Goal: Task Accomplishment & Management: Complete application form

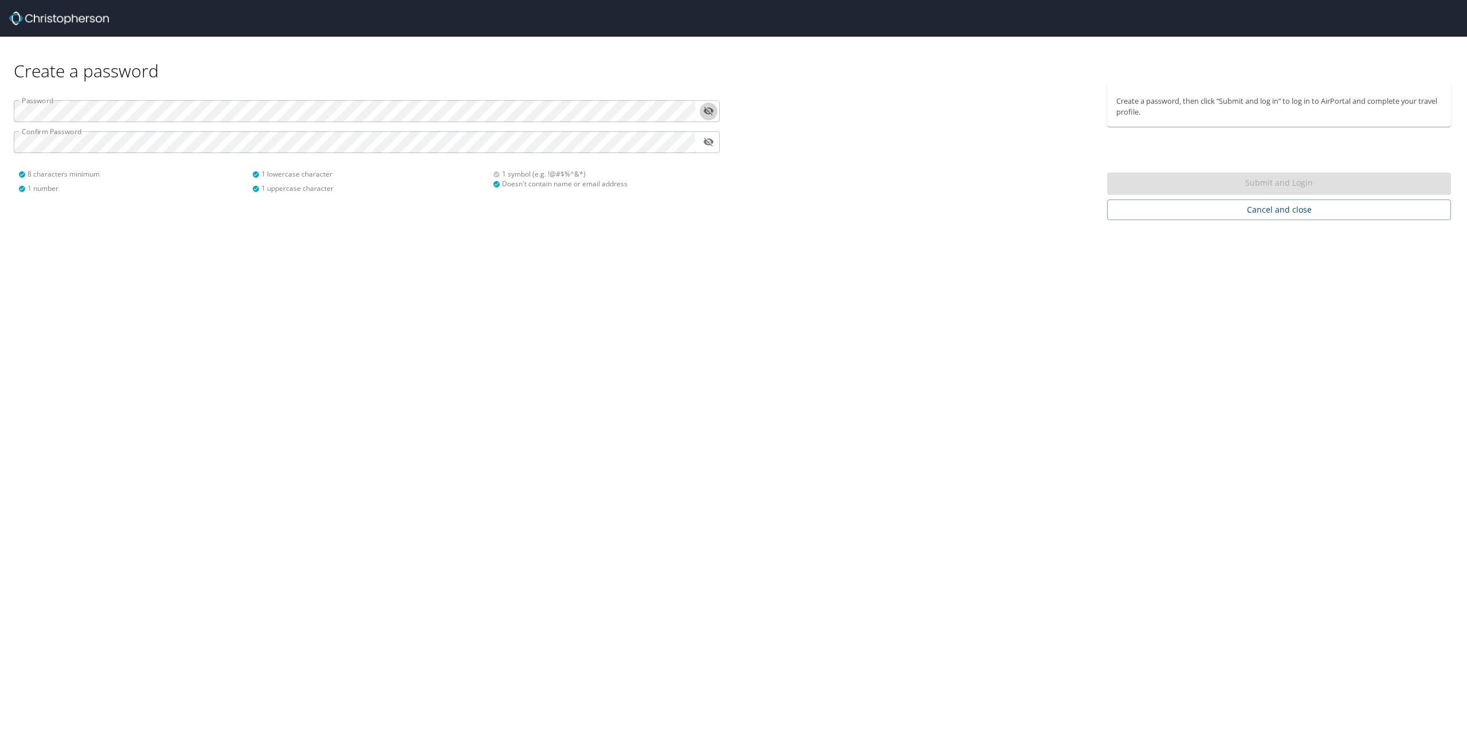
click at [709, 111] on icon "toggle password visibility" at bounding box center [709, 111] width 10 height 9
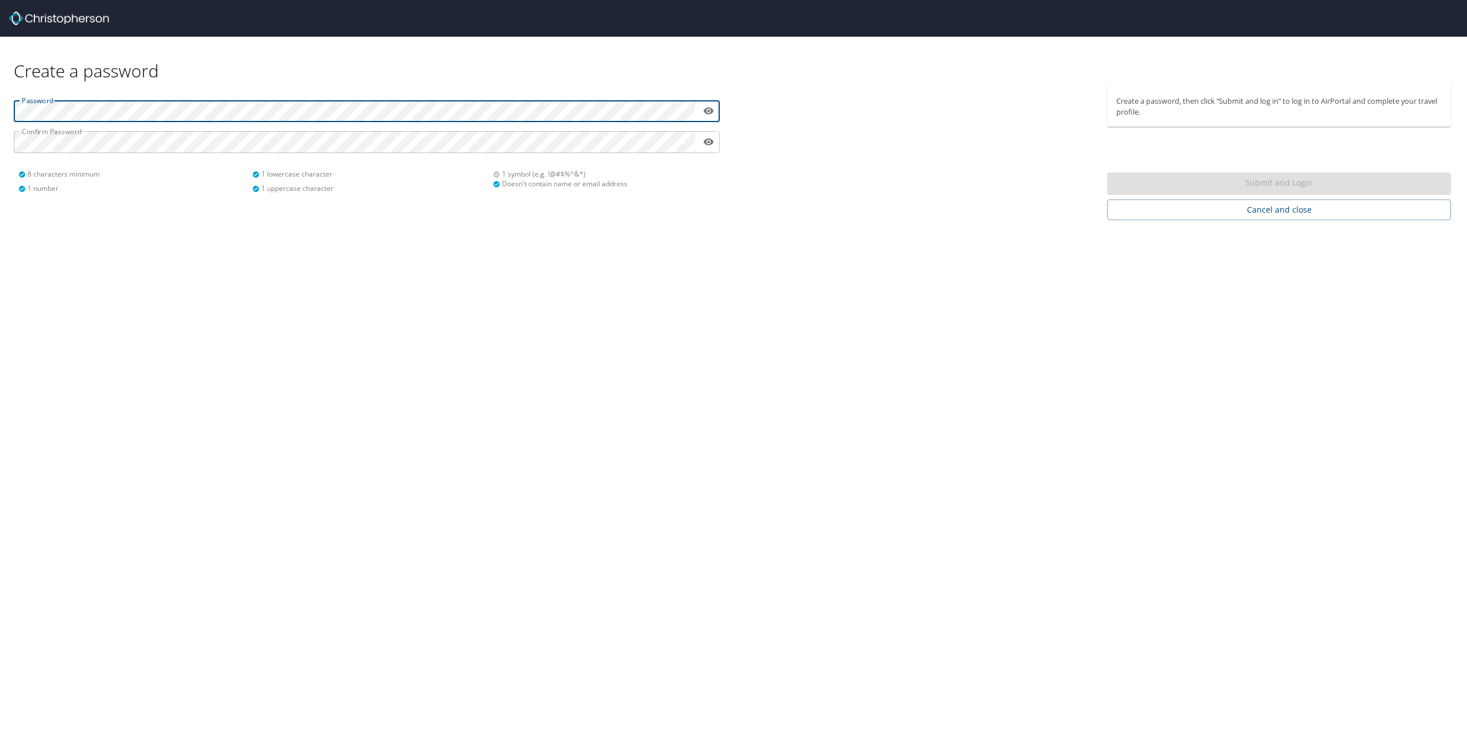
click at [959, 344] on div "Create a password Password ​ Confirm Password ​ 8 characters minimum 1 number 1…" at bounding box center [733, 374] width 1467 height 748
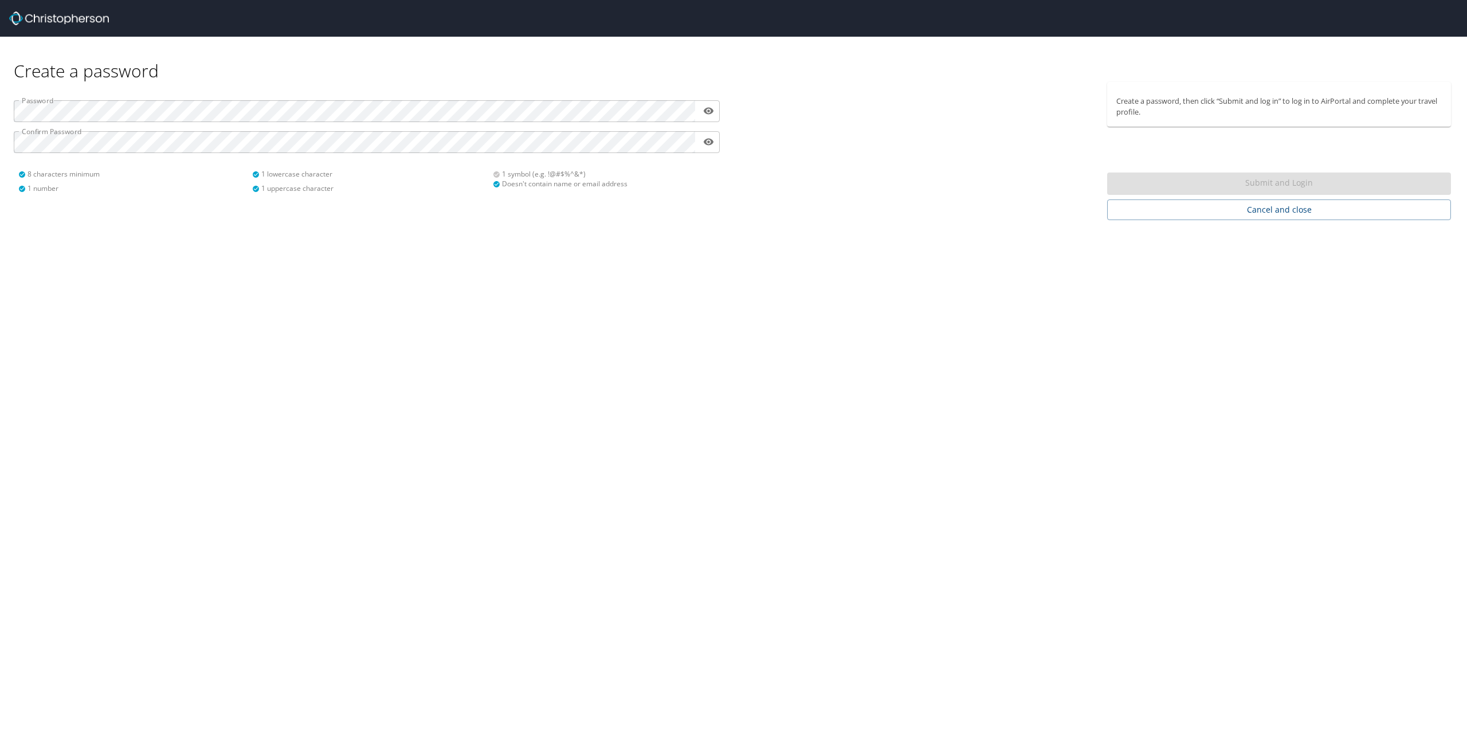
click at [1297, 179] on div "Submit and Login" at bounding box center [1279, 183] width 344 height 22
click at [1182, 100] on p "Create a password, then click “Submit and log in” to log in to AirPortal and co…" at bounding box center [1279, 107] width 326 height 22
click at [240, 303] on div "Create a password Password ​ Confirm Password ​ 8 characters minimum 1 number 1…" at bounding box center [733, 374] width 1467 height 748
click at [1279, 185] on span "Submit and Login" at bounding box center [1279, 183] width 326 height 14
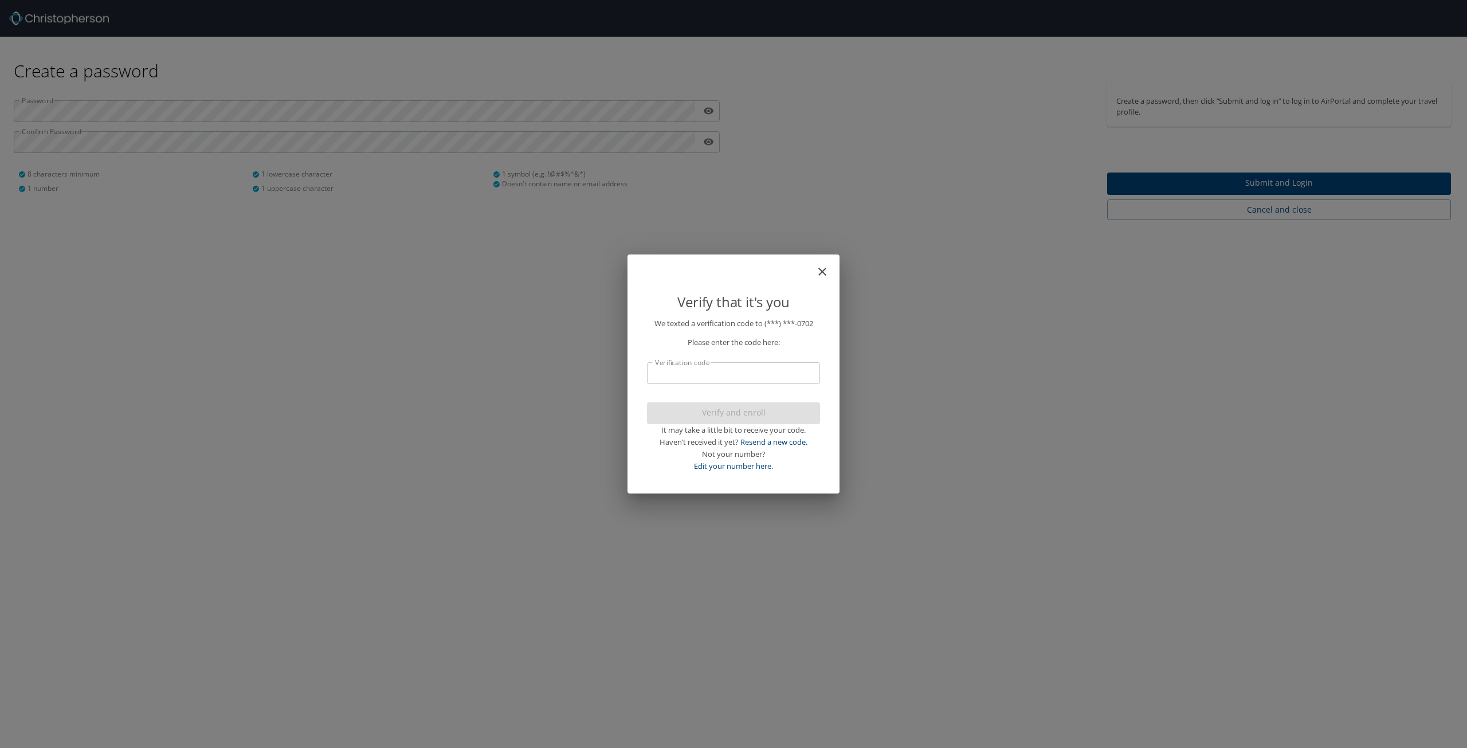
click at [771, 383] on input "Verification code" at bounding box center [733, 373] width 173 height 22
type input "329478"
click at [759, 409] on span "Verify and enroll" at bounding box center [733, 413] width 155 height 14
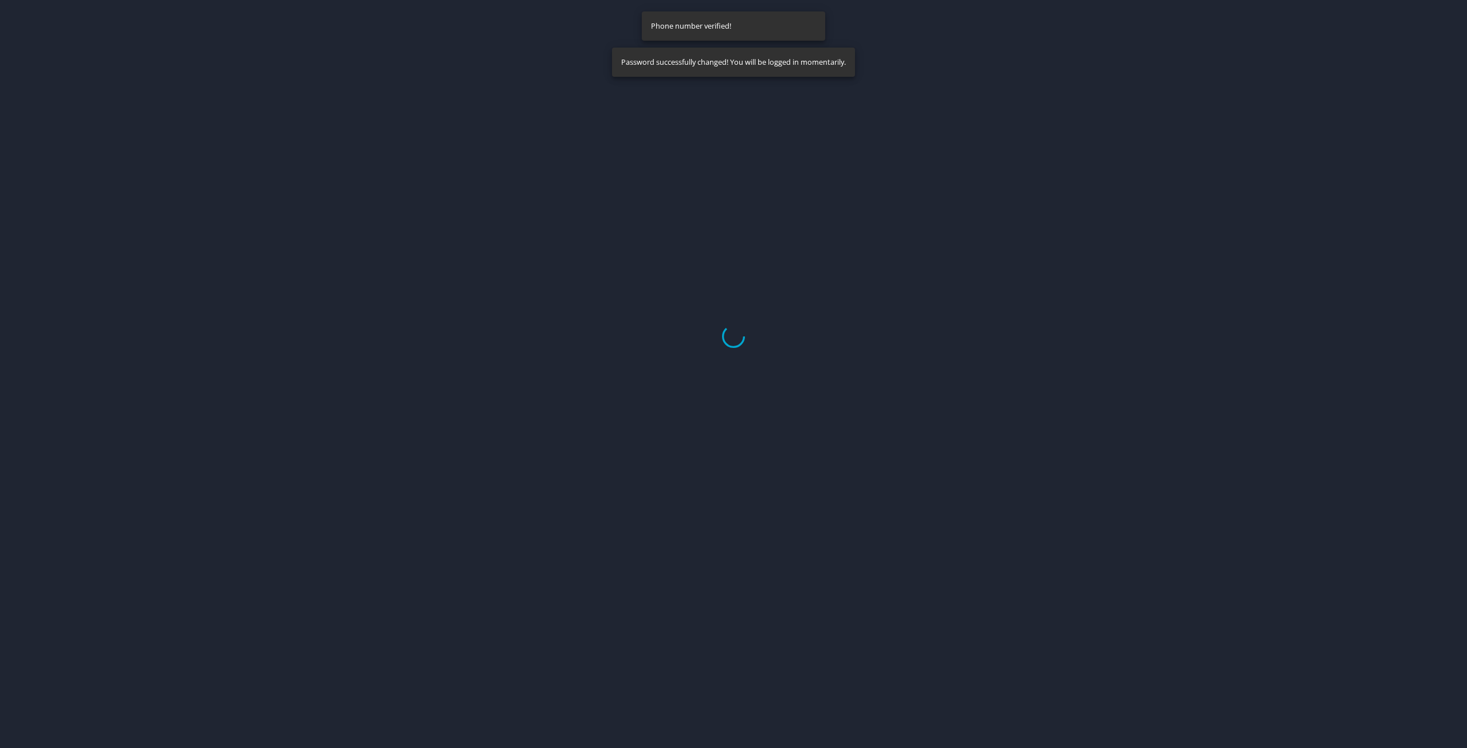
select select "US"
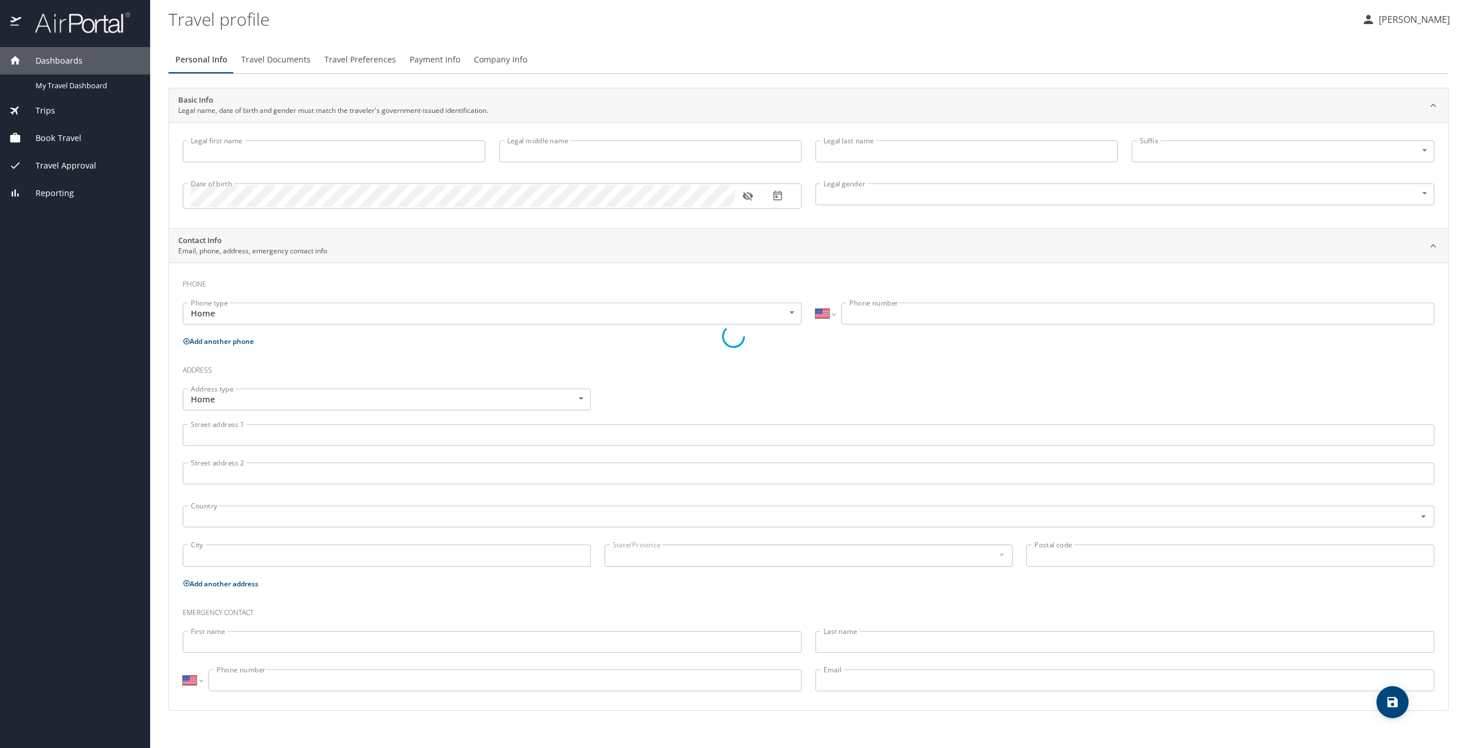
type input "Adnan"
type input "Qasim"
type input "Omran"
type input "Male"
select select "US"
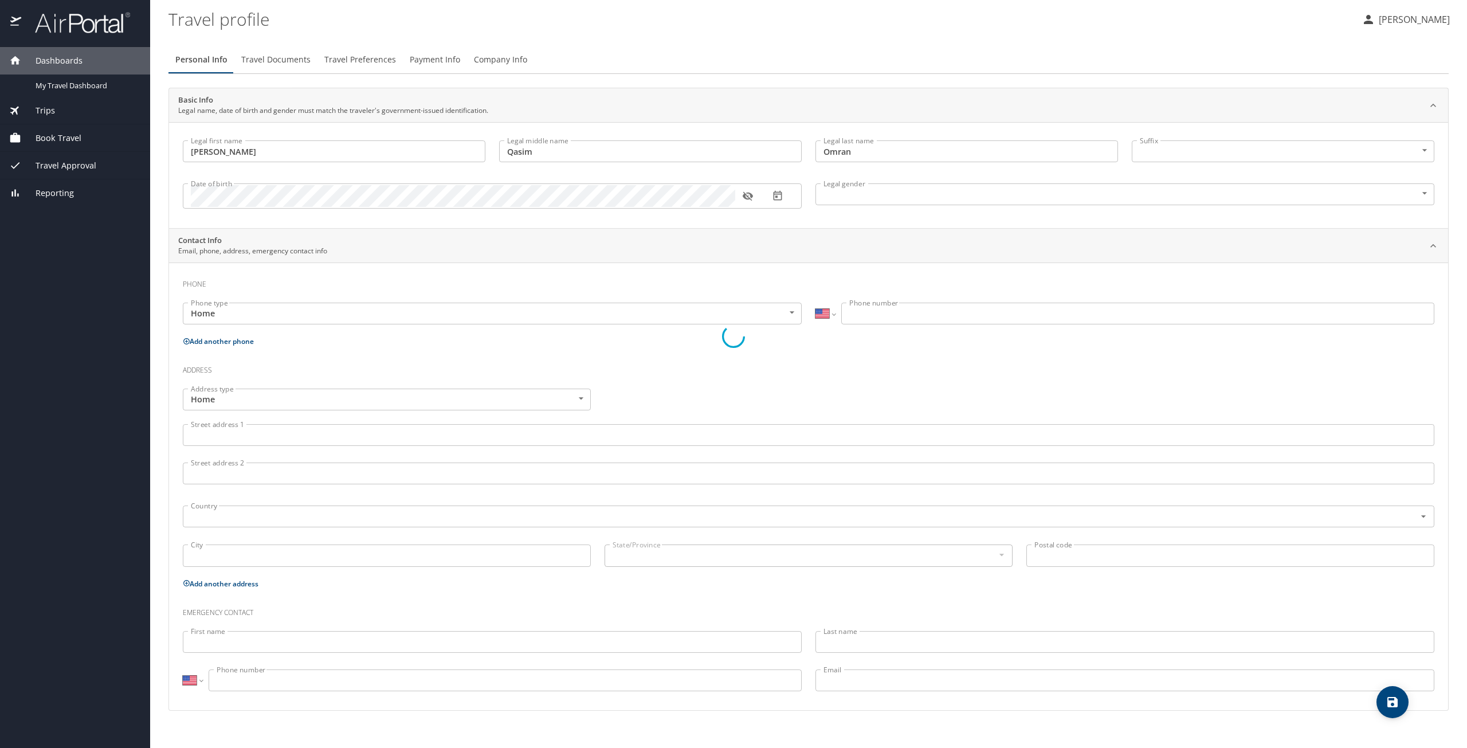
select select "US"
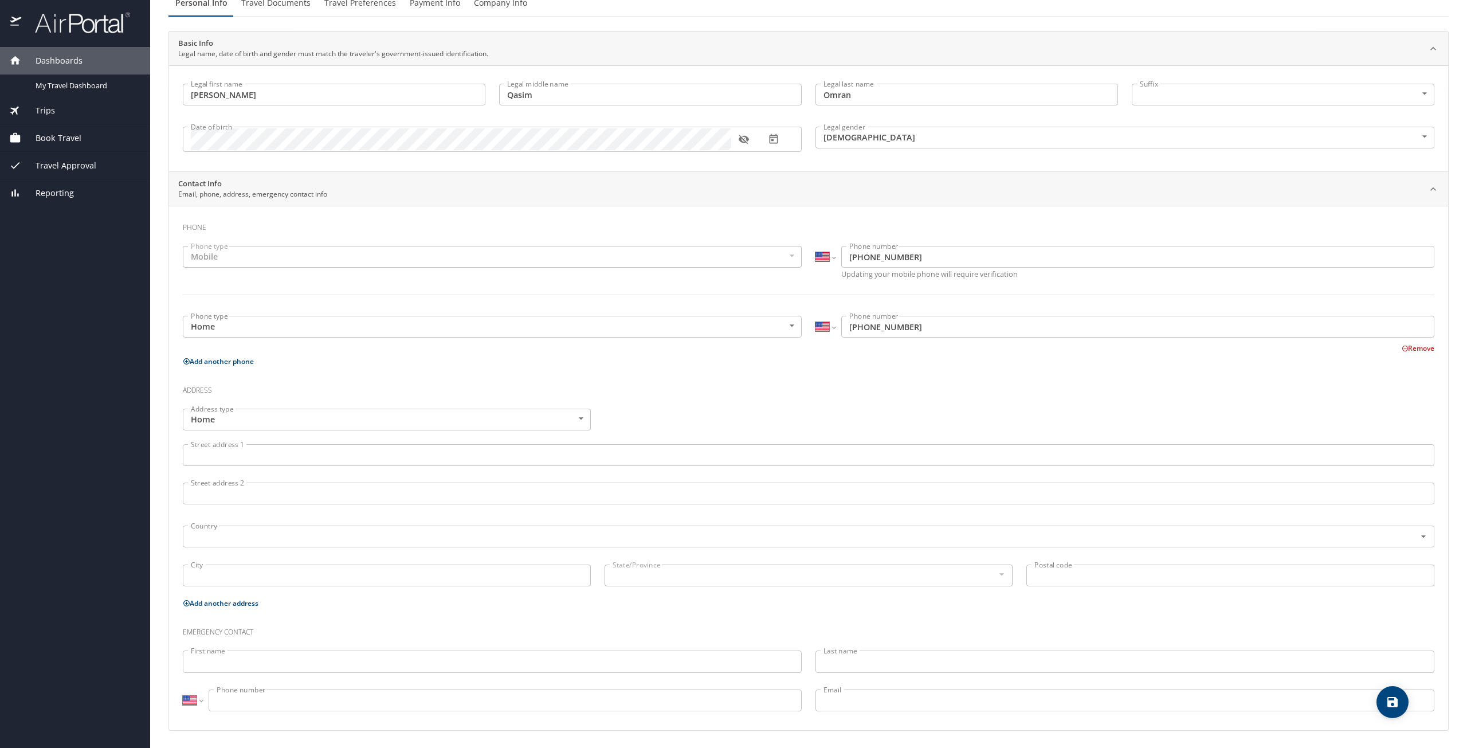
scroll to position [58, 0]
click at [271, 460] on input "Street address 1" at bounding box center [809, 454] width 1252 height 22
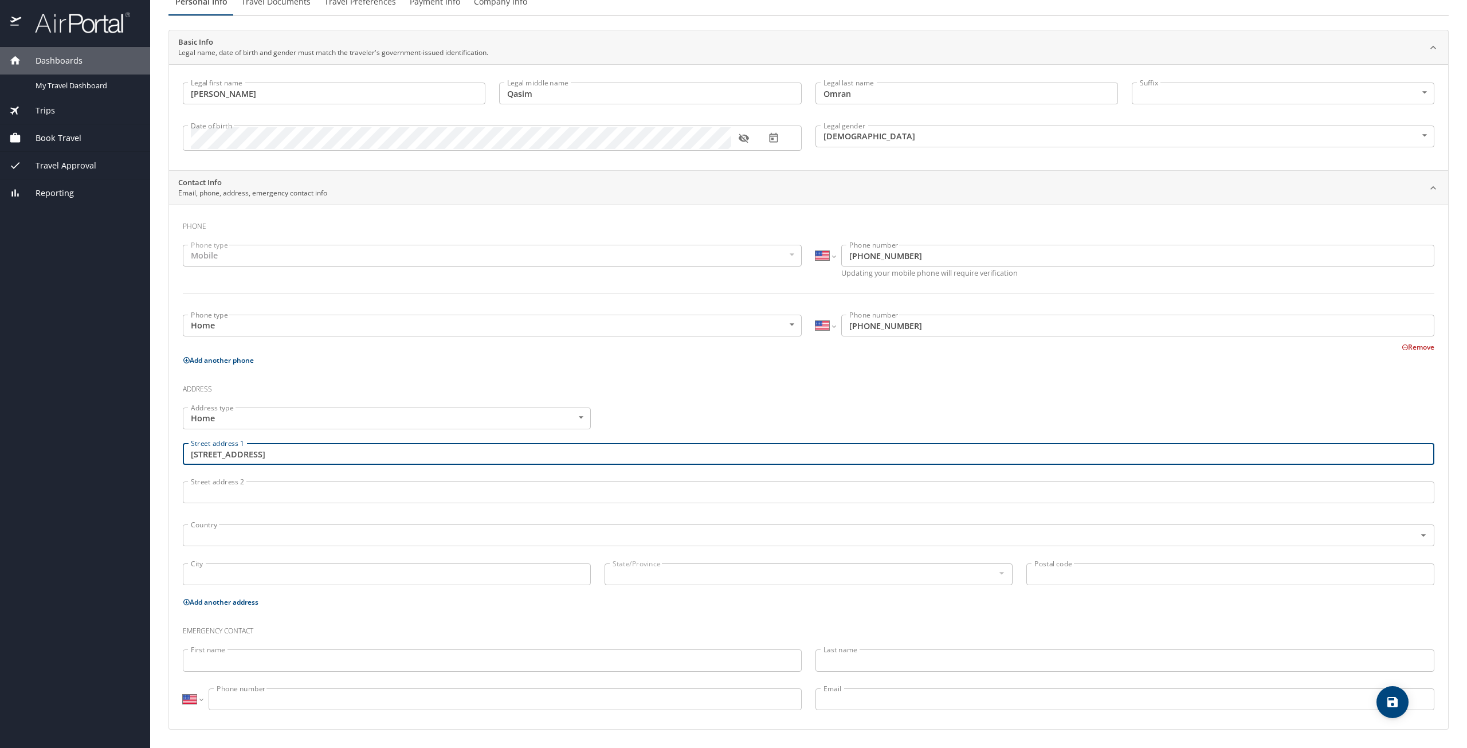
type input "2330 Edenborn Ave"
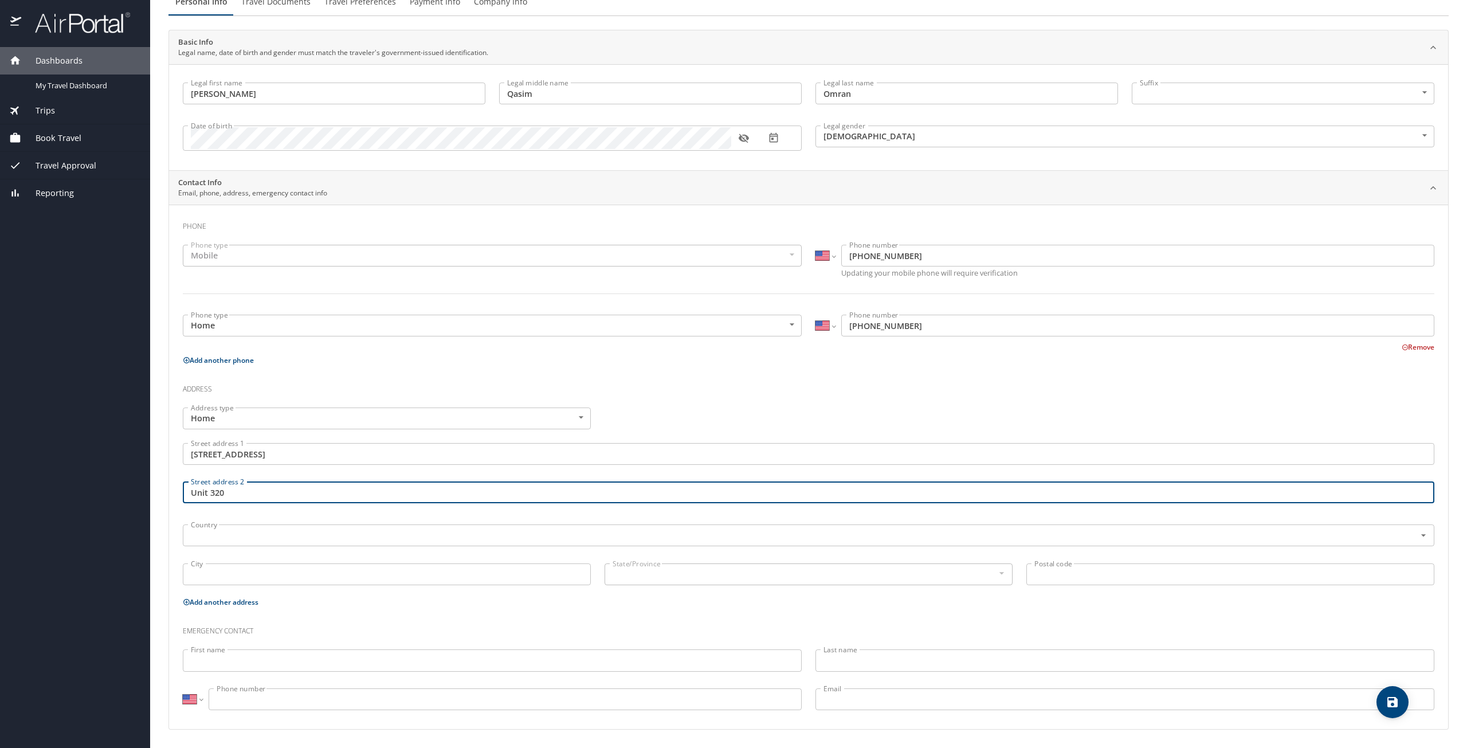
type input "Unit 320"
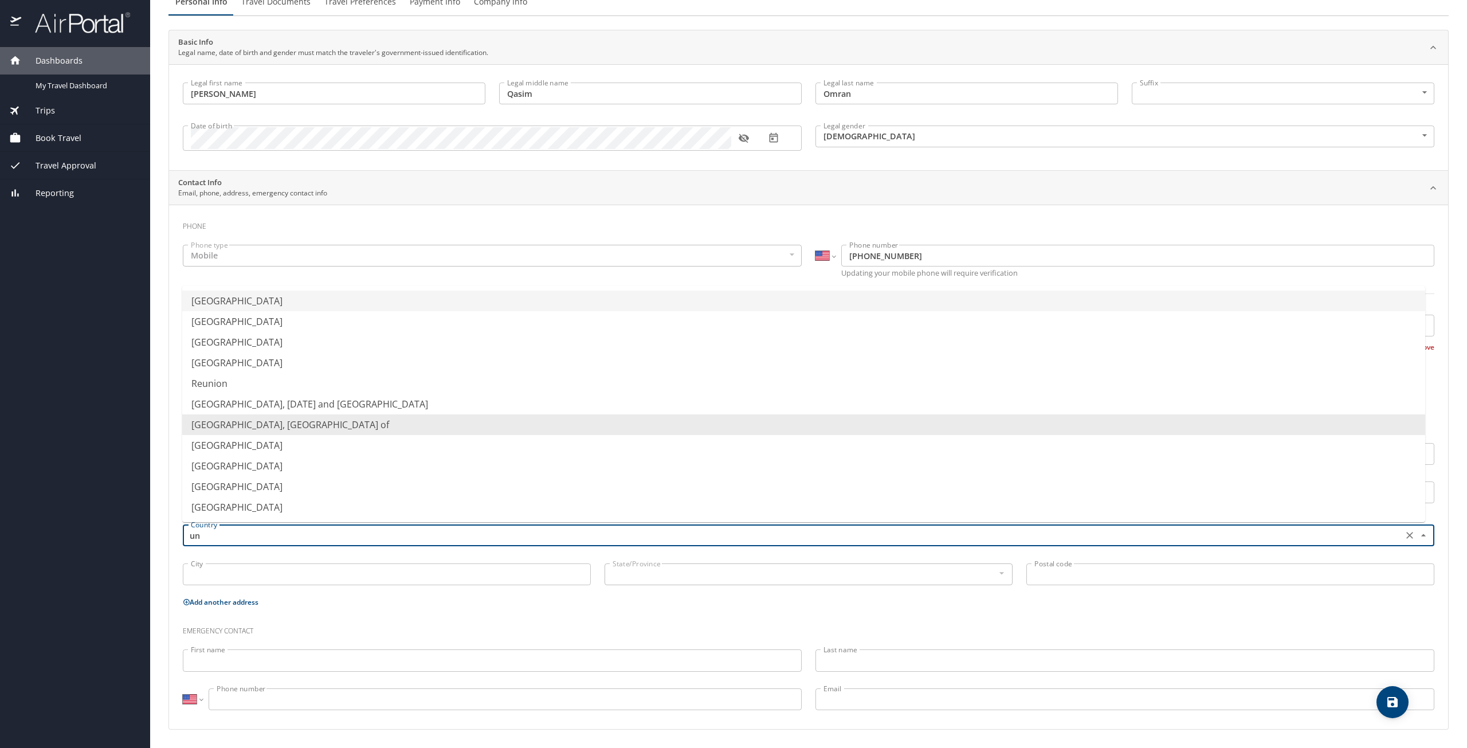
click at [250, 302] on li "United States of America" at bounding box center [803, 301] width 1243 height 21
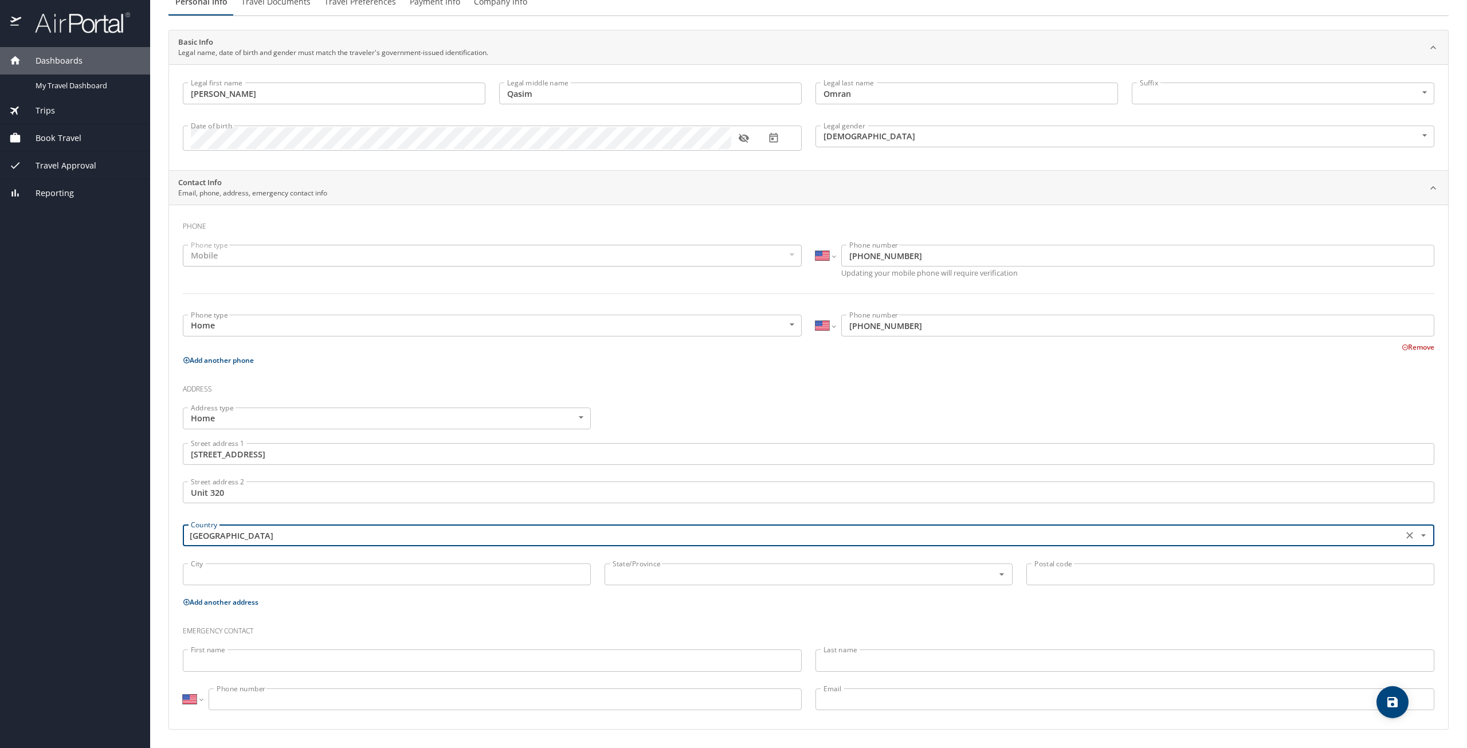
type input "United States of America"
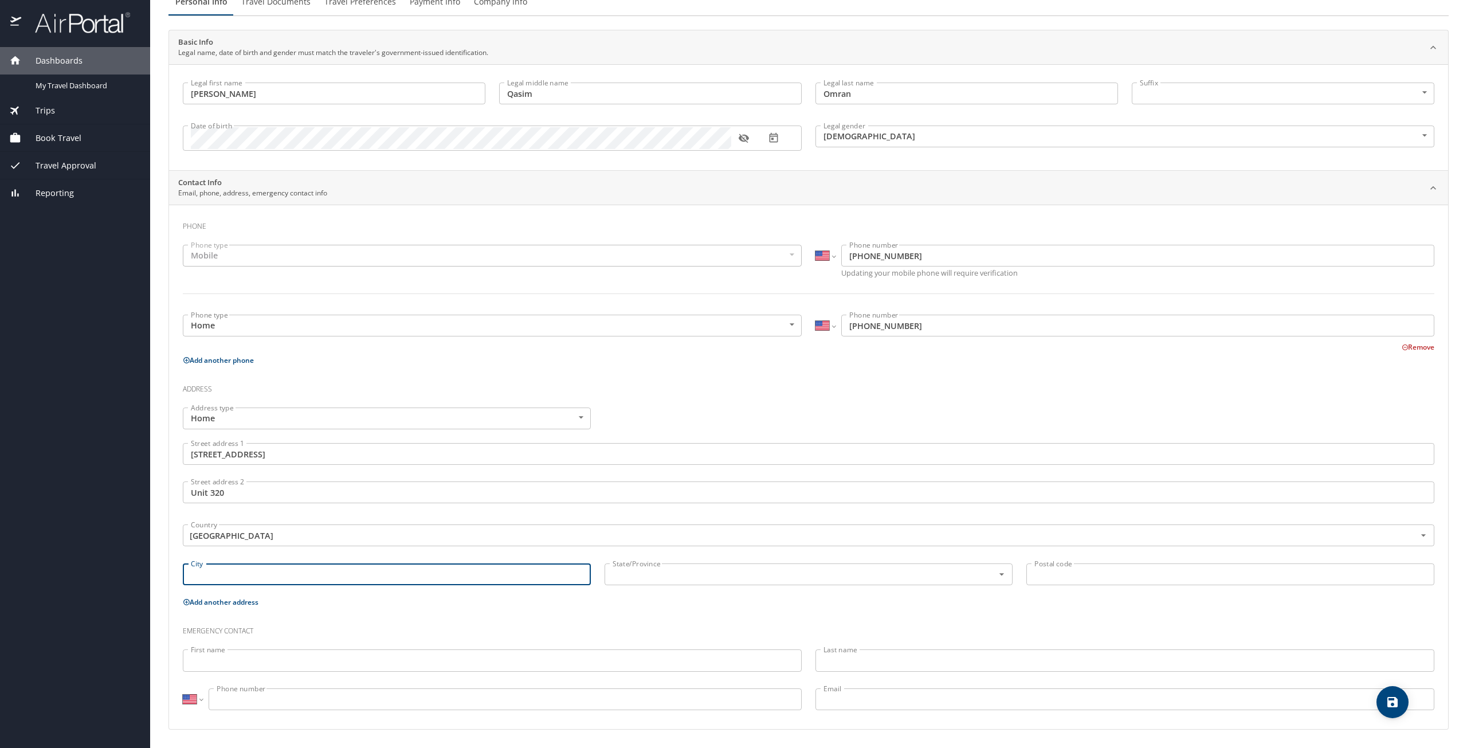
click at [211, 577] on input "City" at bounding box center [387, 574] width 408 height 22
type input "Metairie"
click at [727, 579] on input "text" at bounding box center [791, 574] width 367 height 15
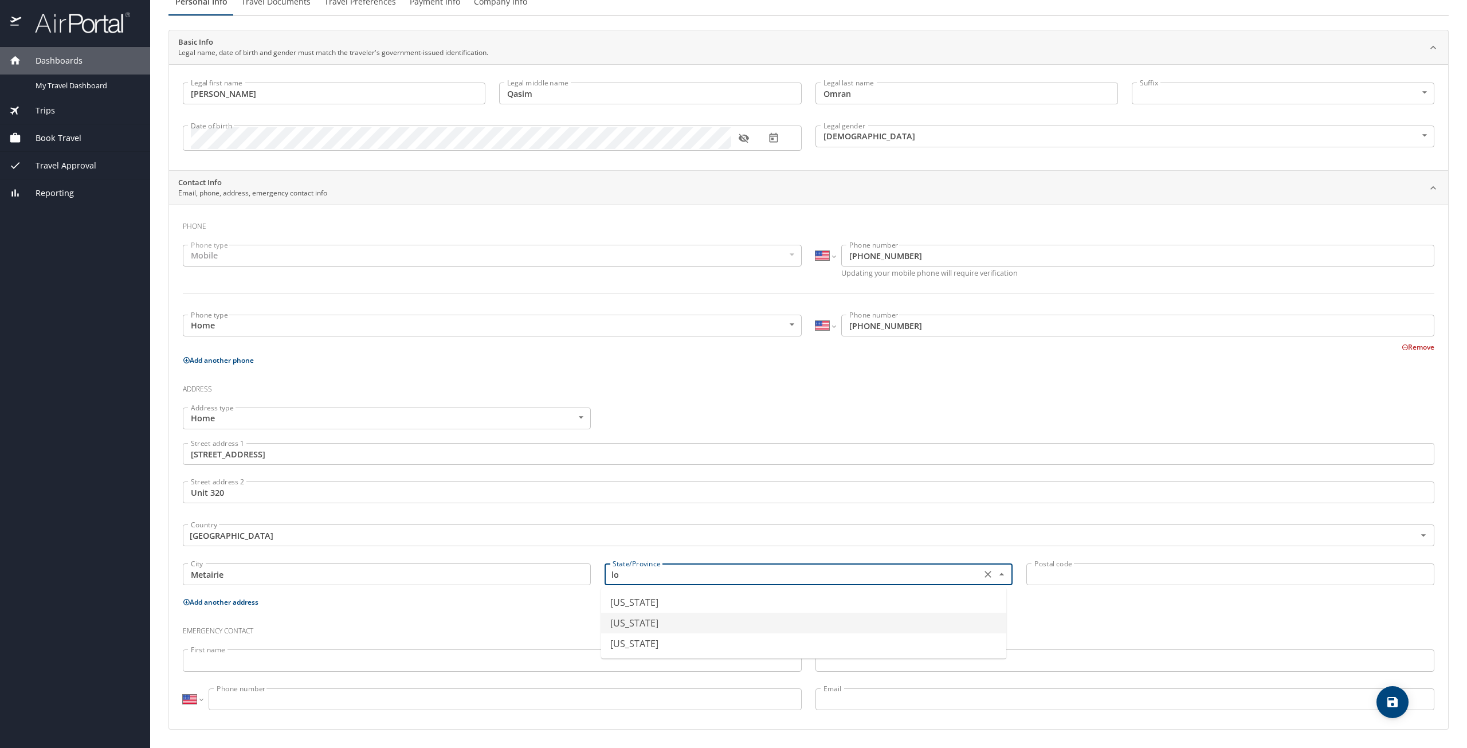
click at [629, 667] on input "First name" at bounding box center [492, 660] width 619 height 22
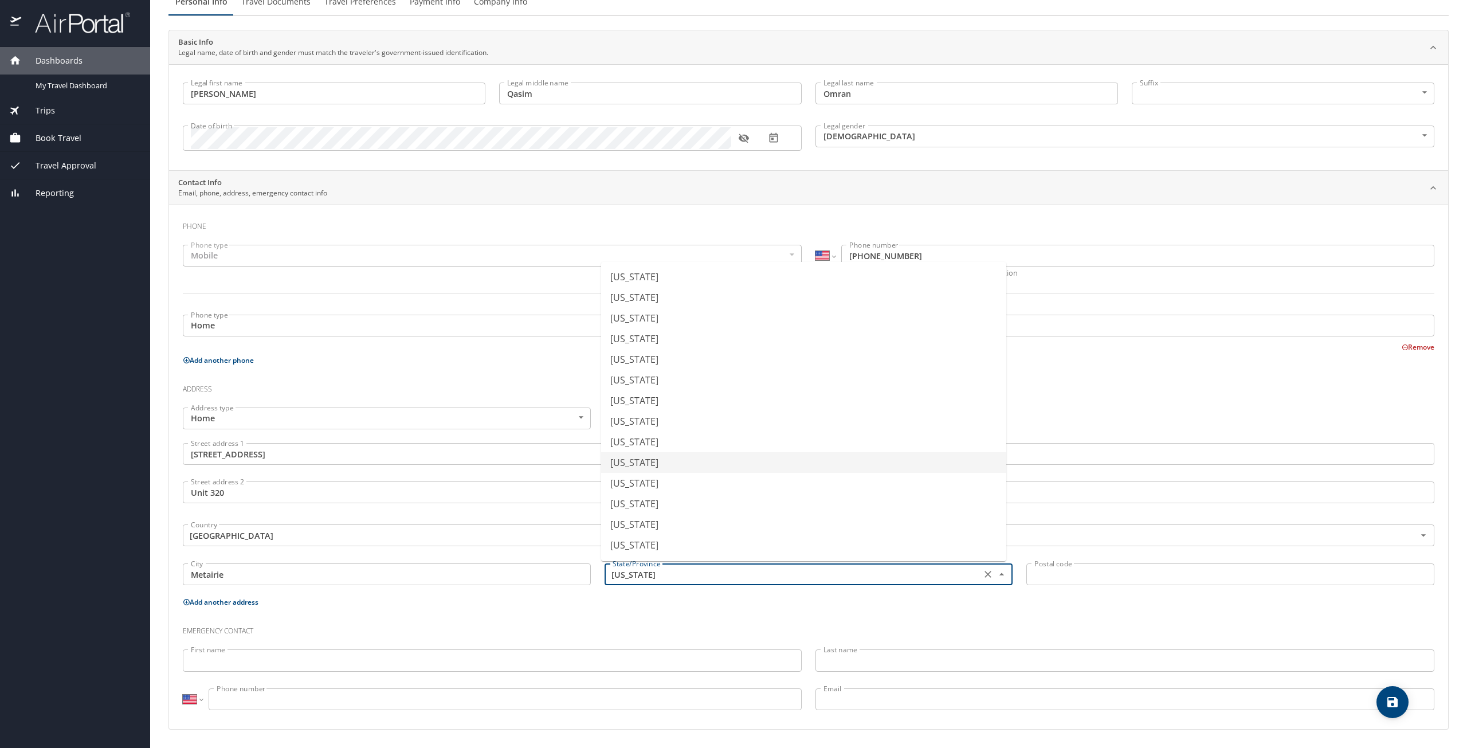
click at [654, 574] on input "Florida" at bounding box center [791, 574] width 367 height 15
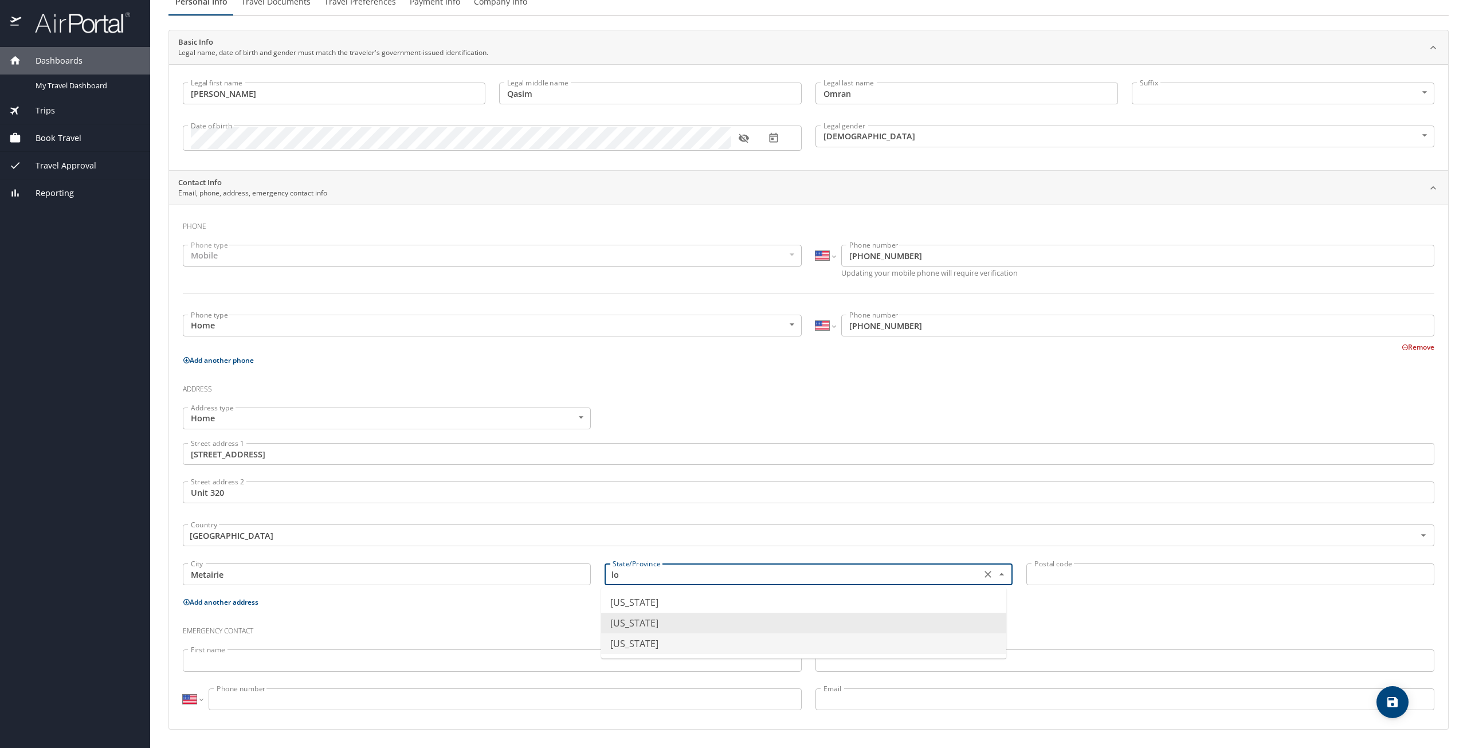
click at [630, 641] on li "Louisiana" at bounding box center [803, 643] width 405 height 21
type input "Louisiana"
click at [1123, 569] on input "Postal code" at bounding box center [1230, 574] width 408 height 22
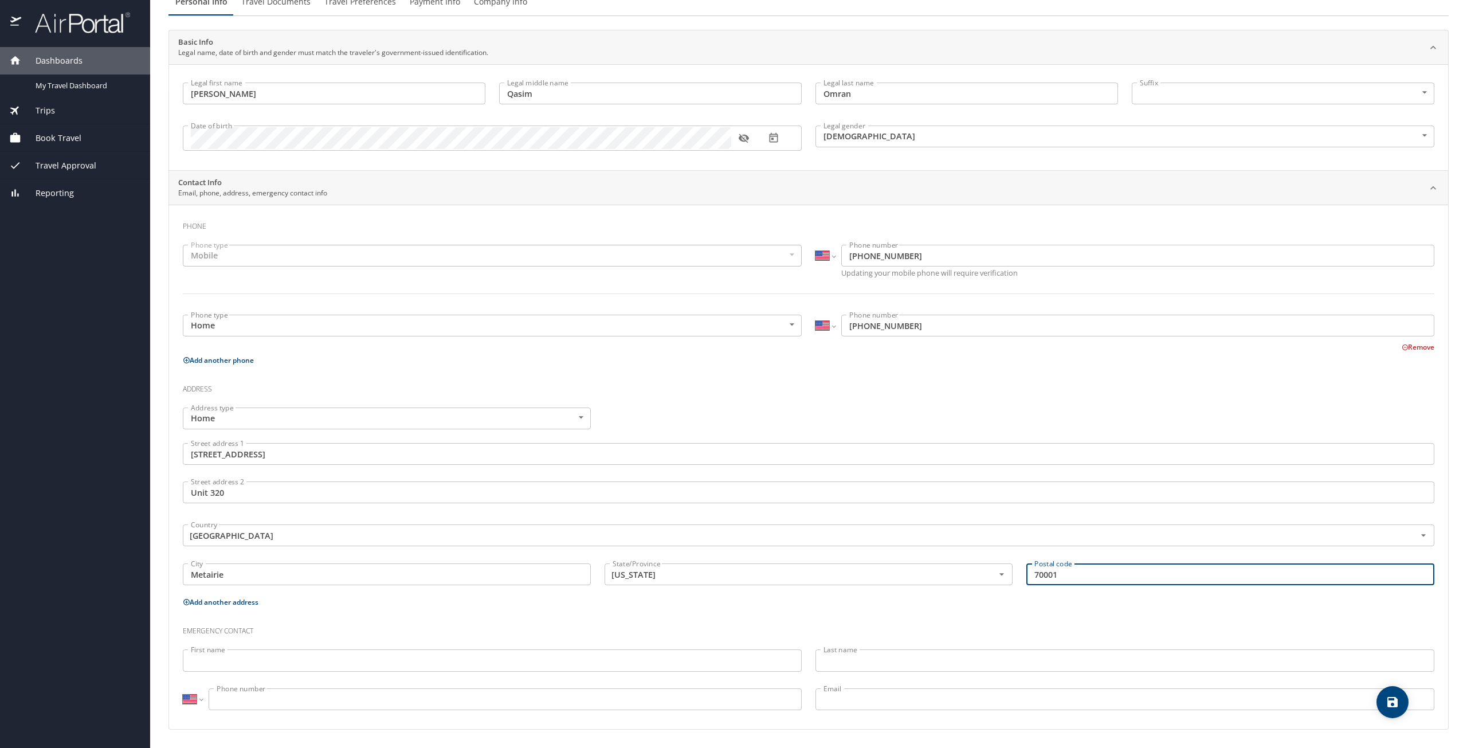
type input "70001"
click at [261, 658] on input "First name" at bounding box center [492, 660] width 619 height 22
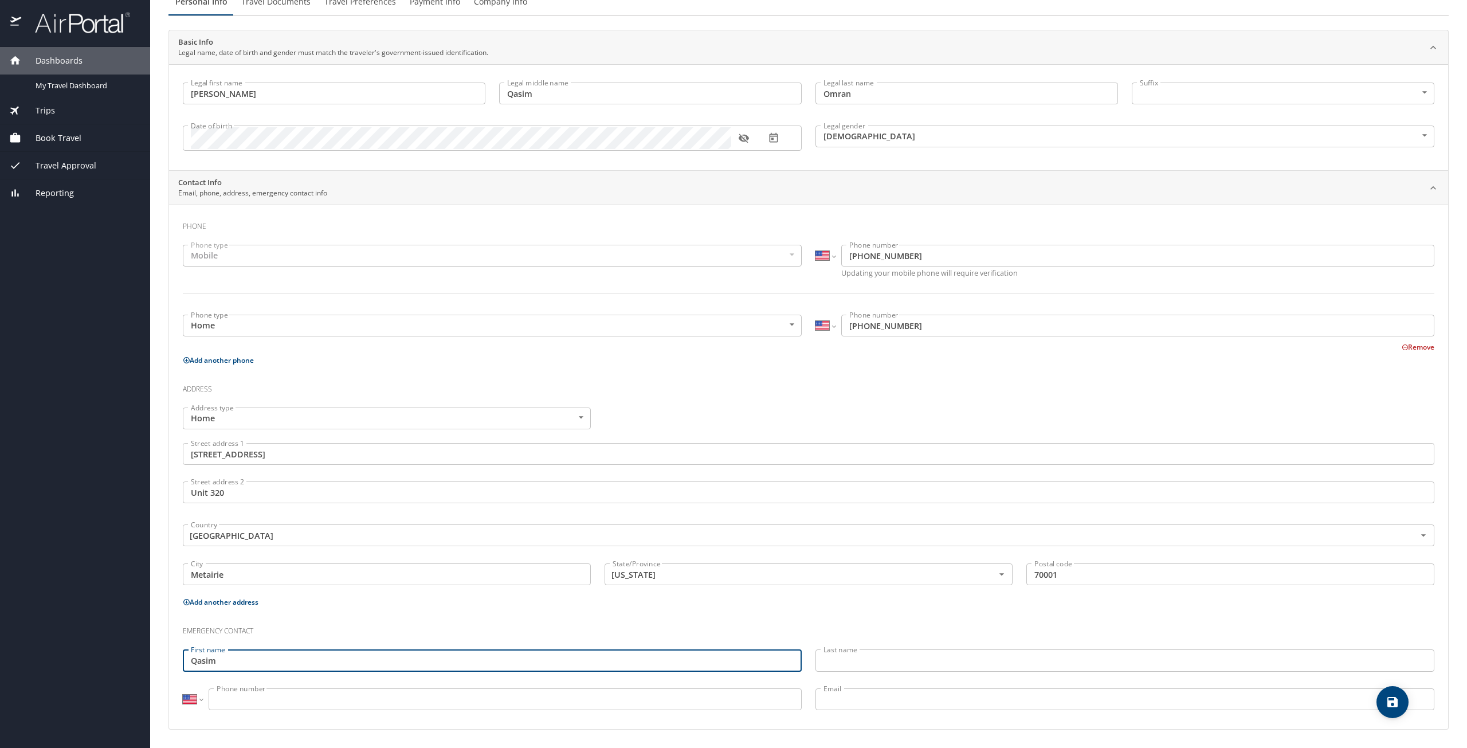
type input "Qasim"
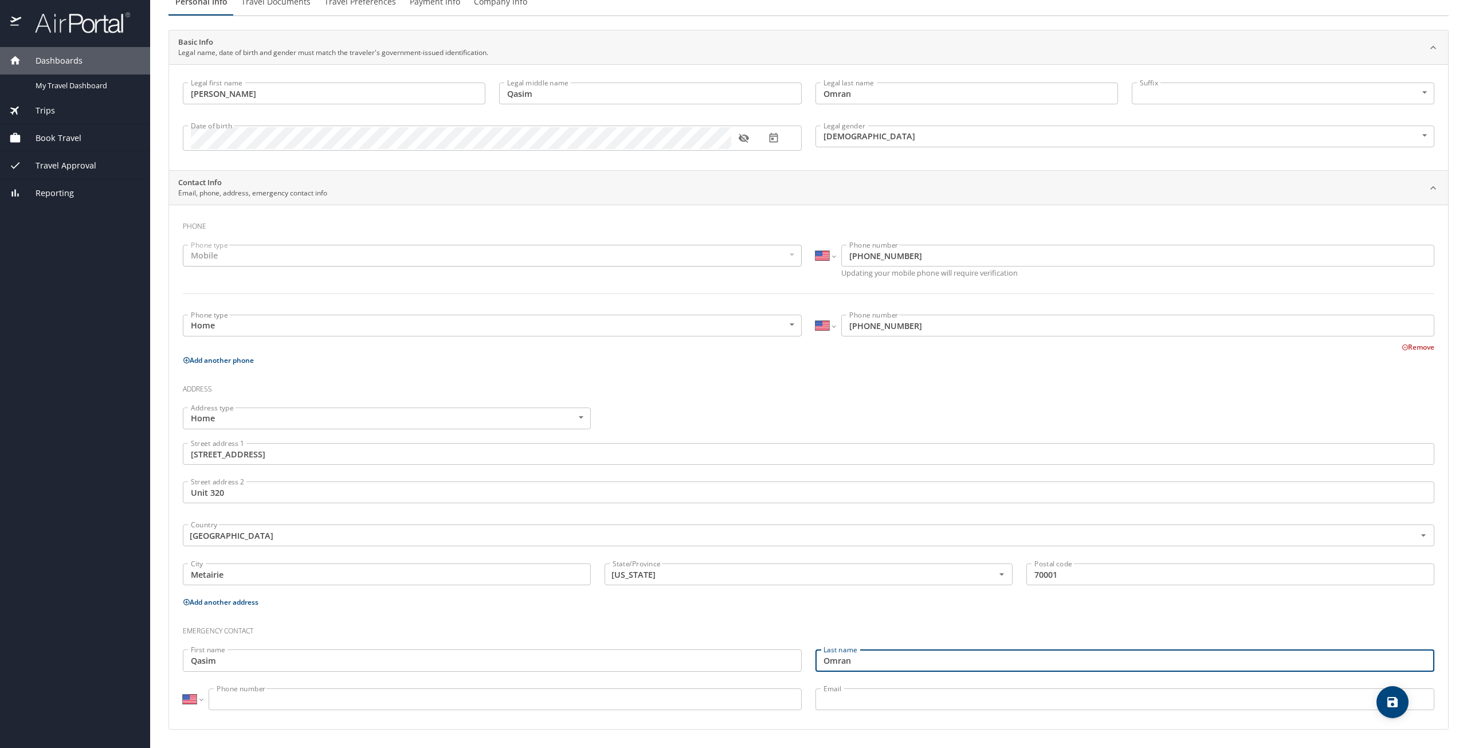
type input "Omran"
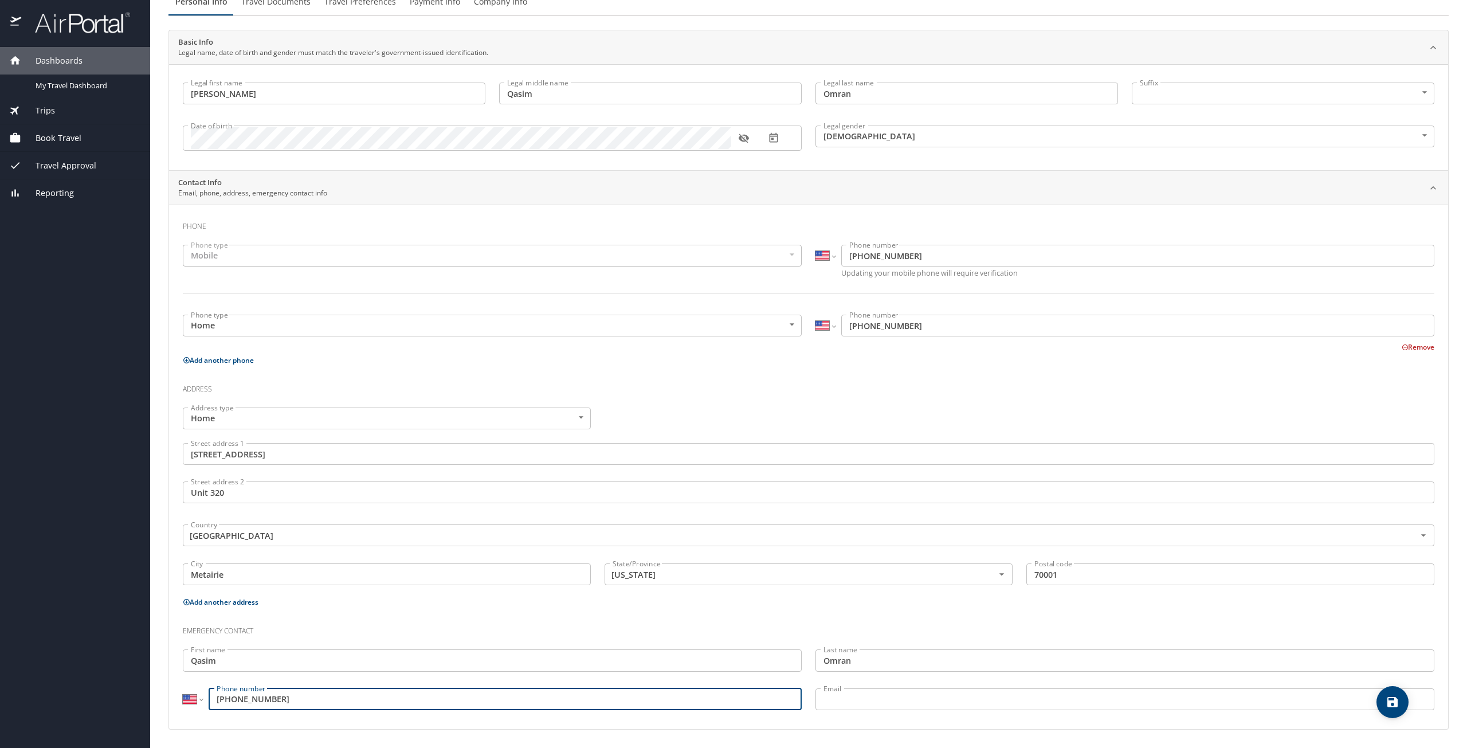
type input "(313) 808-0602"
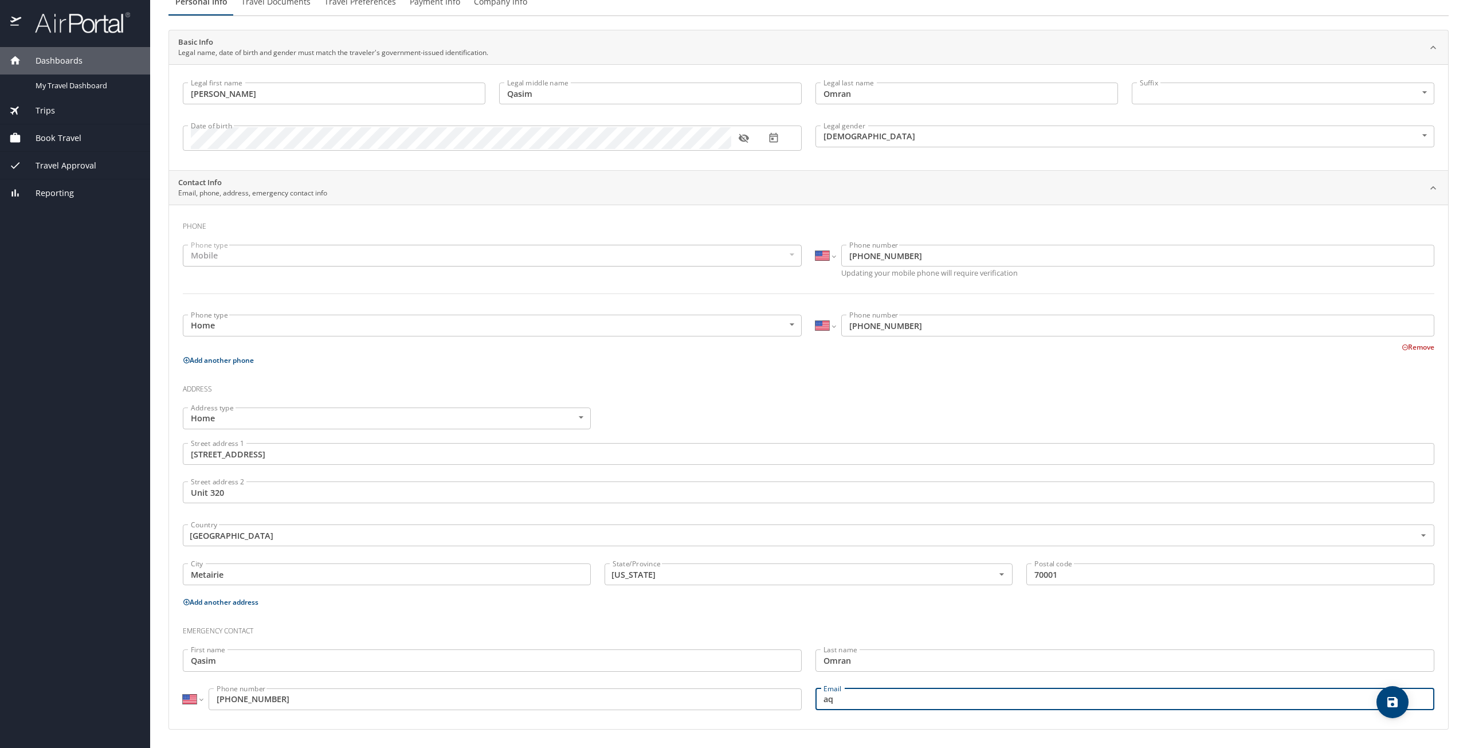
type input "a"
type input "qasimomran@gmail.com"
click at [1397, 705] on icon "save" at bounding box center [1392, 702] width 10 height 10
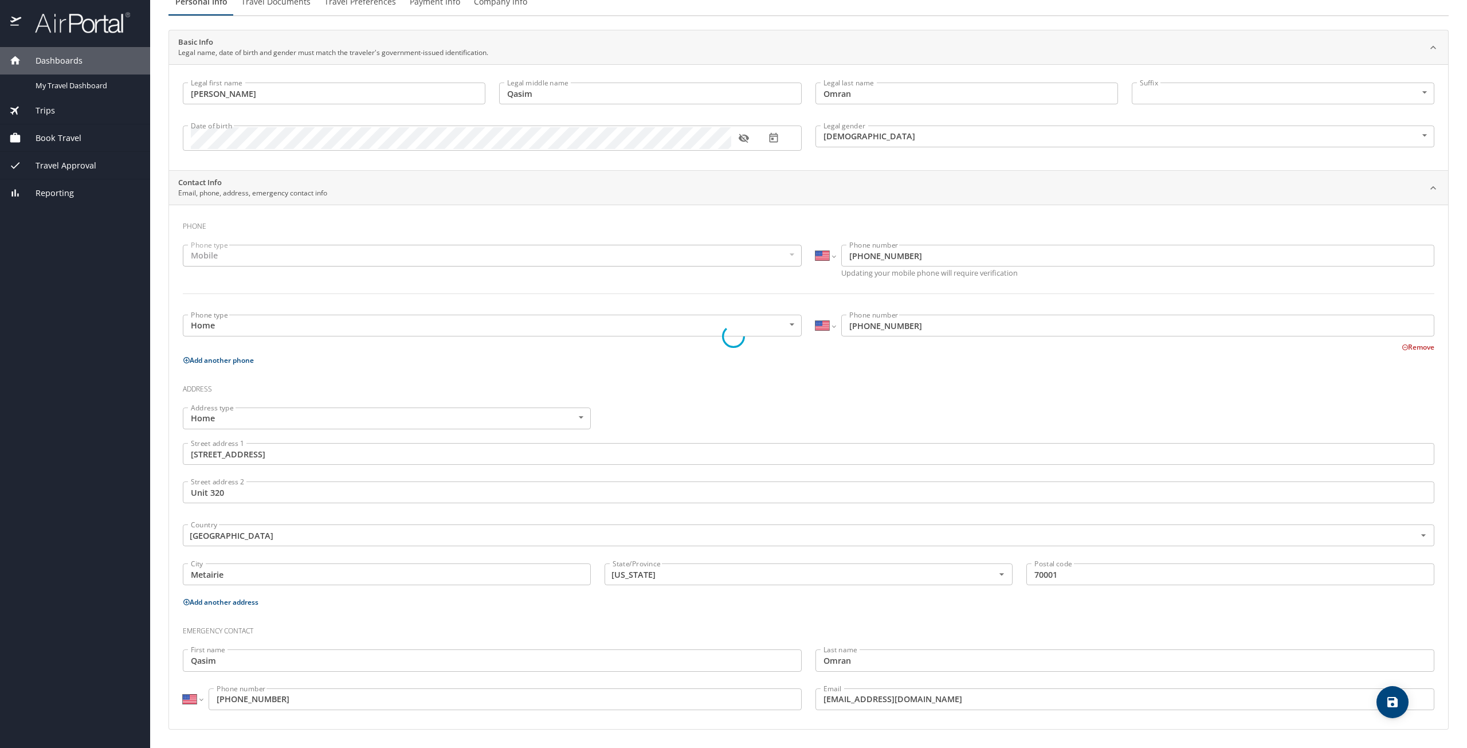
select select "US"
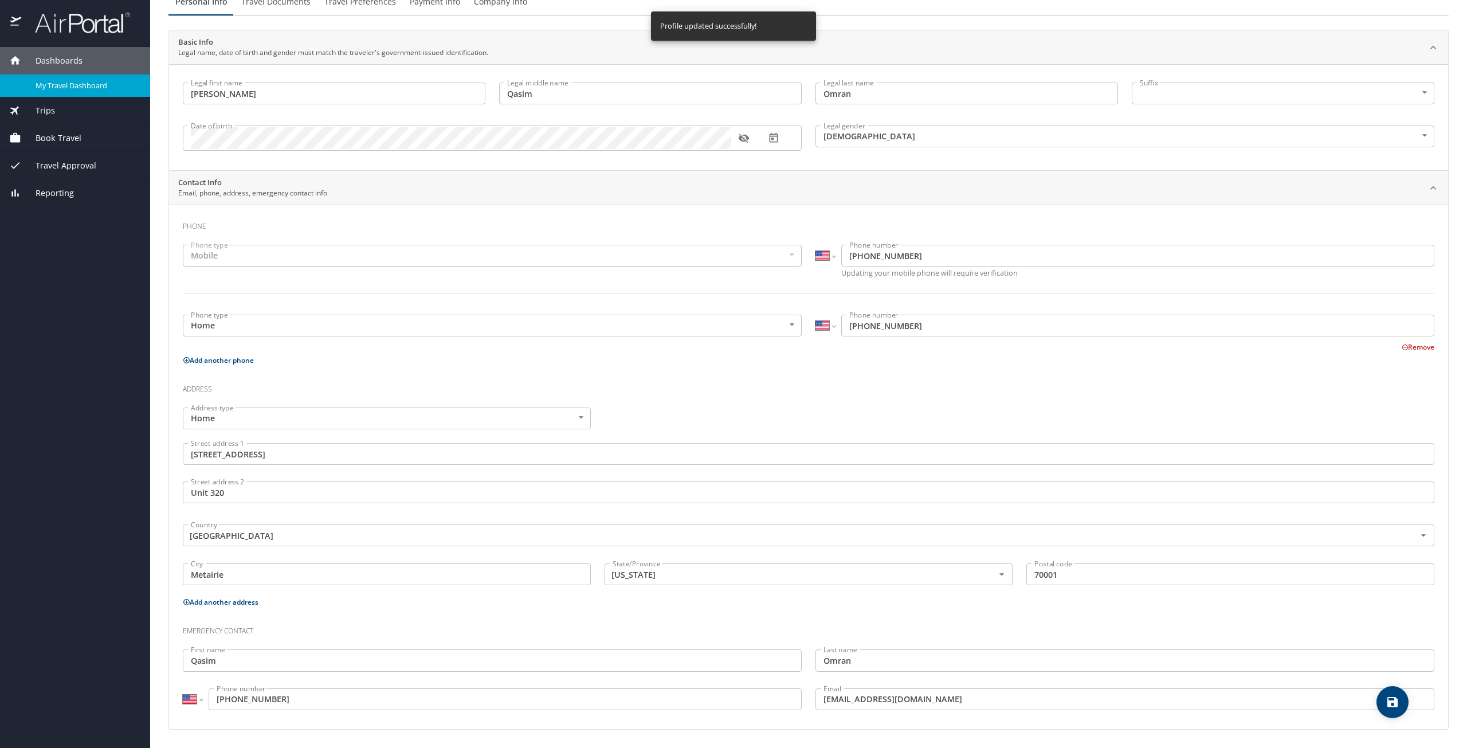
click at [100, 85] on span "My Travel Dashboard" at bounding box center [86, 85] width 101 height 11
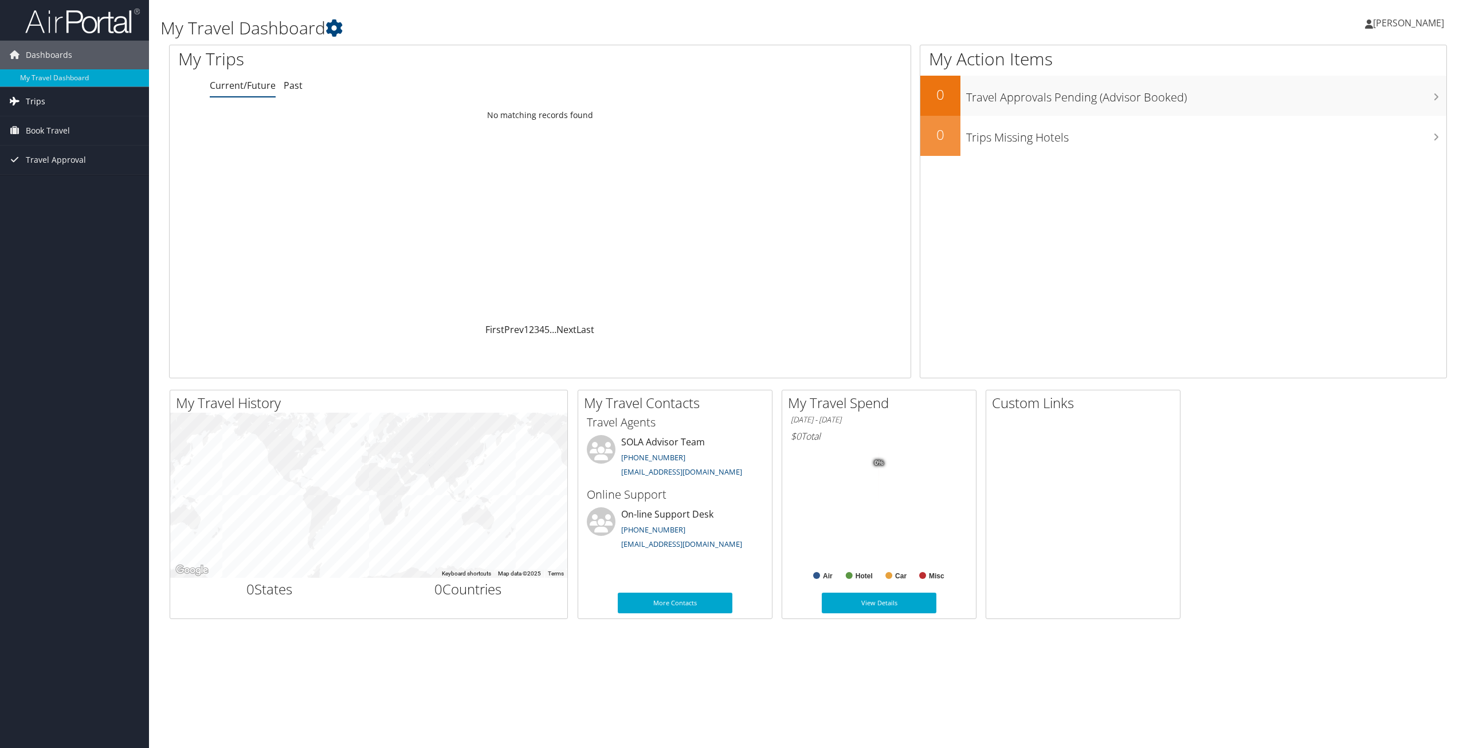
click at [60, 103] on link "Trips" at bounding box center [74, 101] width 149 height 29
click at [688, 194] on div "Loading... No matching records found" at bounding box center [540, 214] width 741 height 218
click at [30, 217] on span "Travel Approval" at bounding box center [56, 211] width 60 height 29
click at [74, 232] on link "Pending Trip Approvals" at bounding box center [74, 234] width 149 height 17
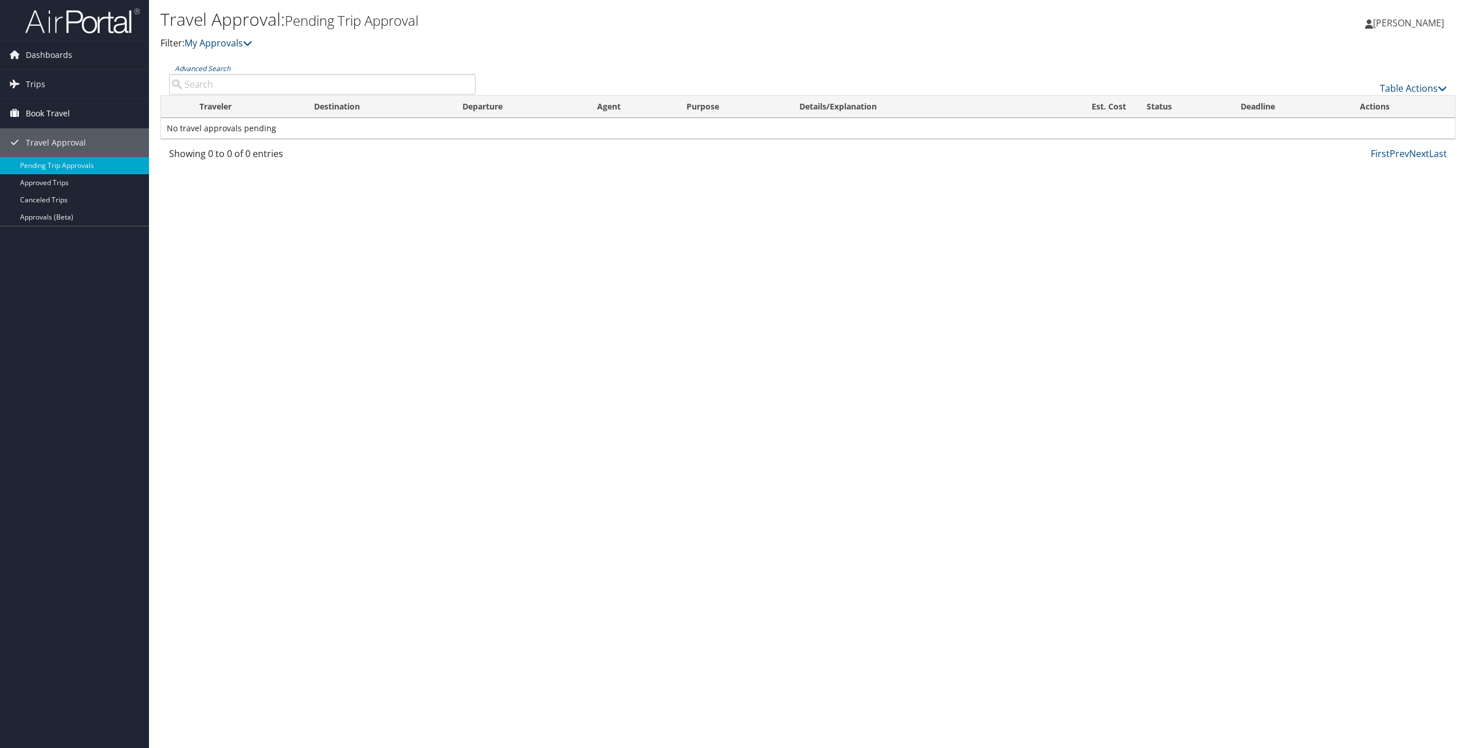
click at [38, 111] on span "Book Travel" at bounding box center [48, 113] width 44 height 29
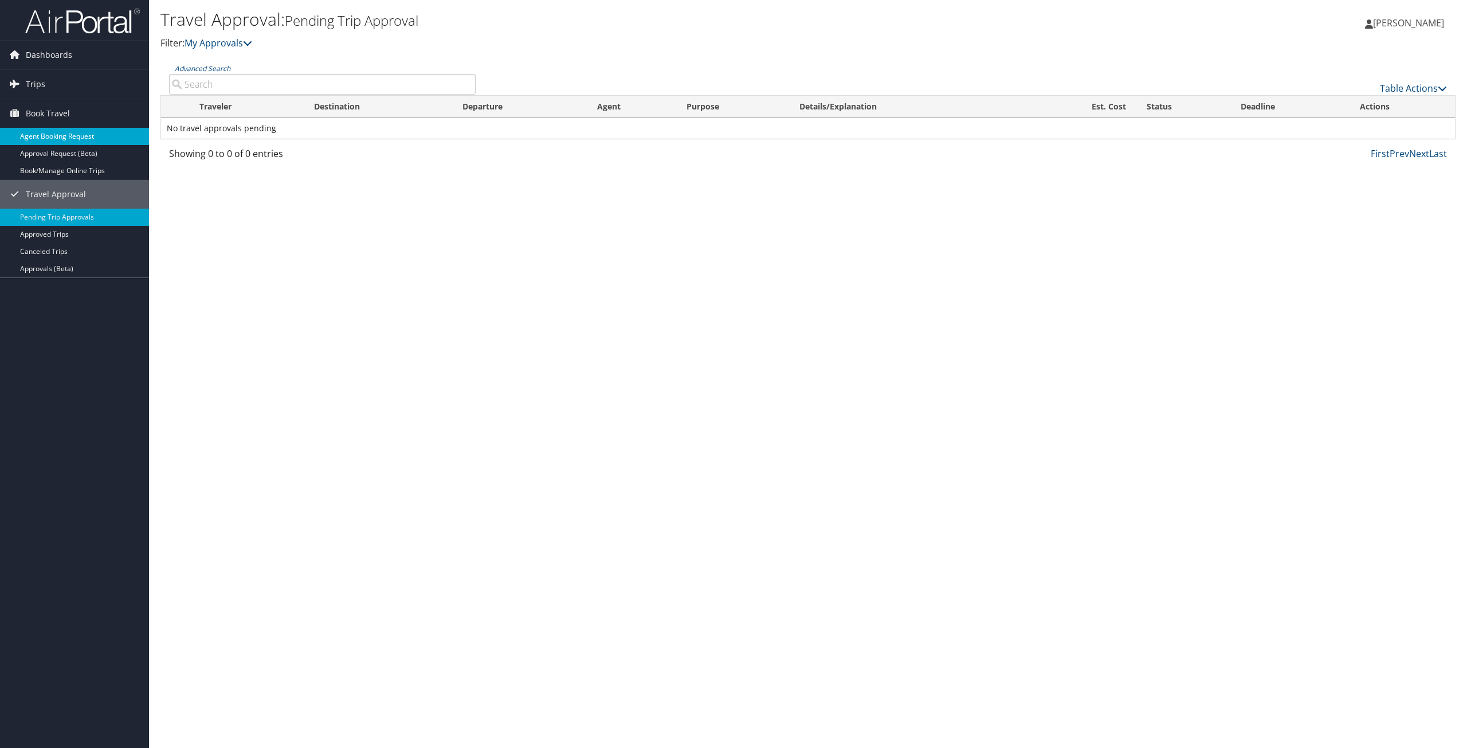
click at [16, 139] on link "Agent Booking Request" at bounding box center [74, 136] width 149 height 17
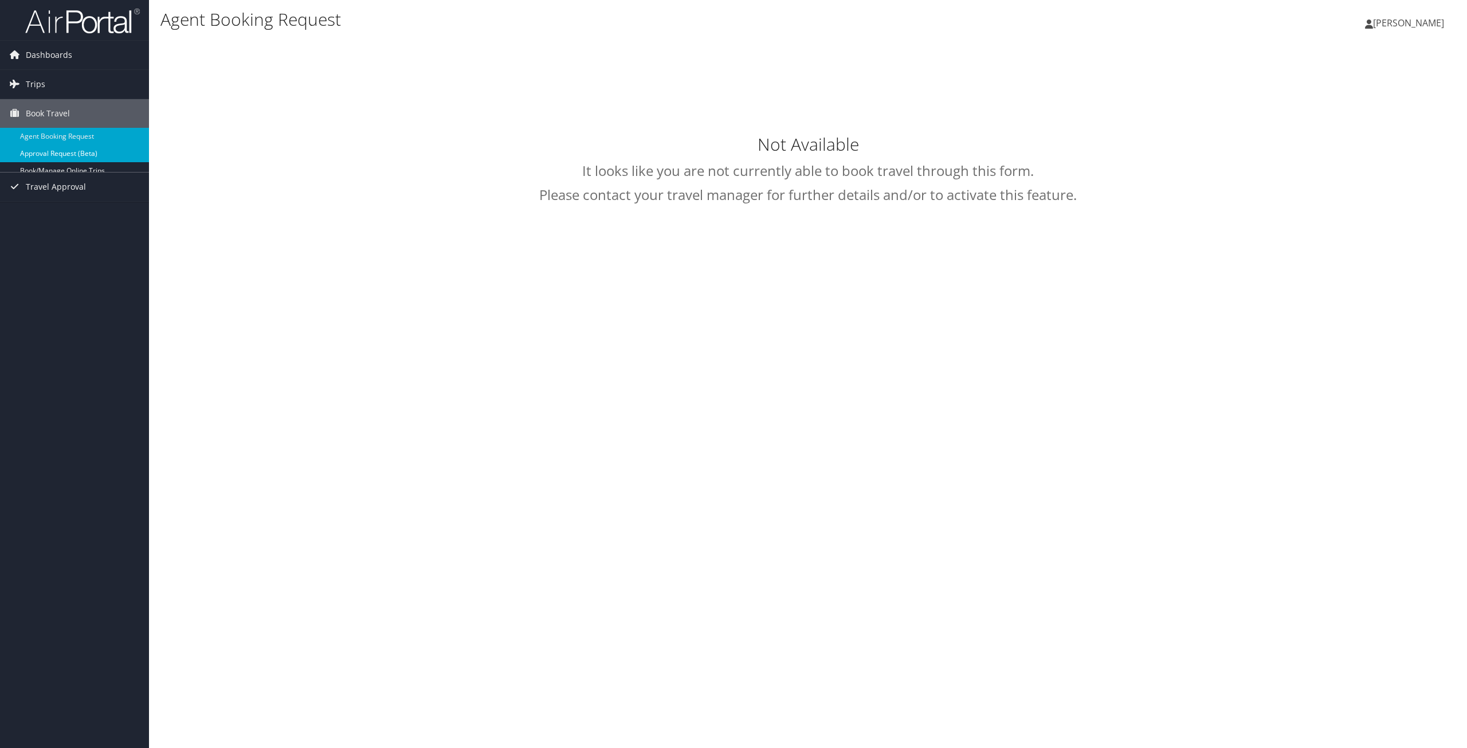
select select "[EMAIL_ADDRESS][DOMAIN_NAME]"
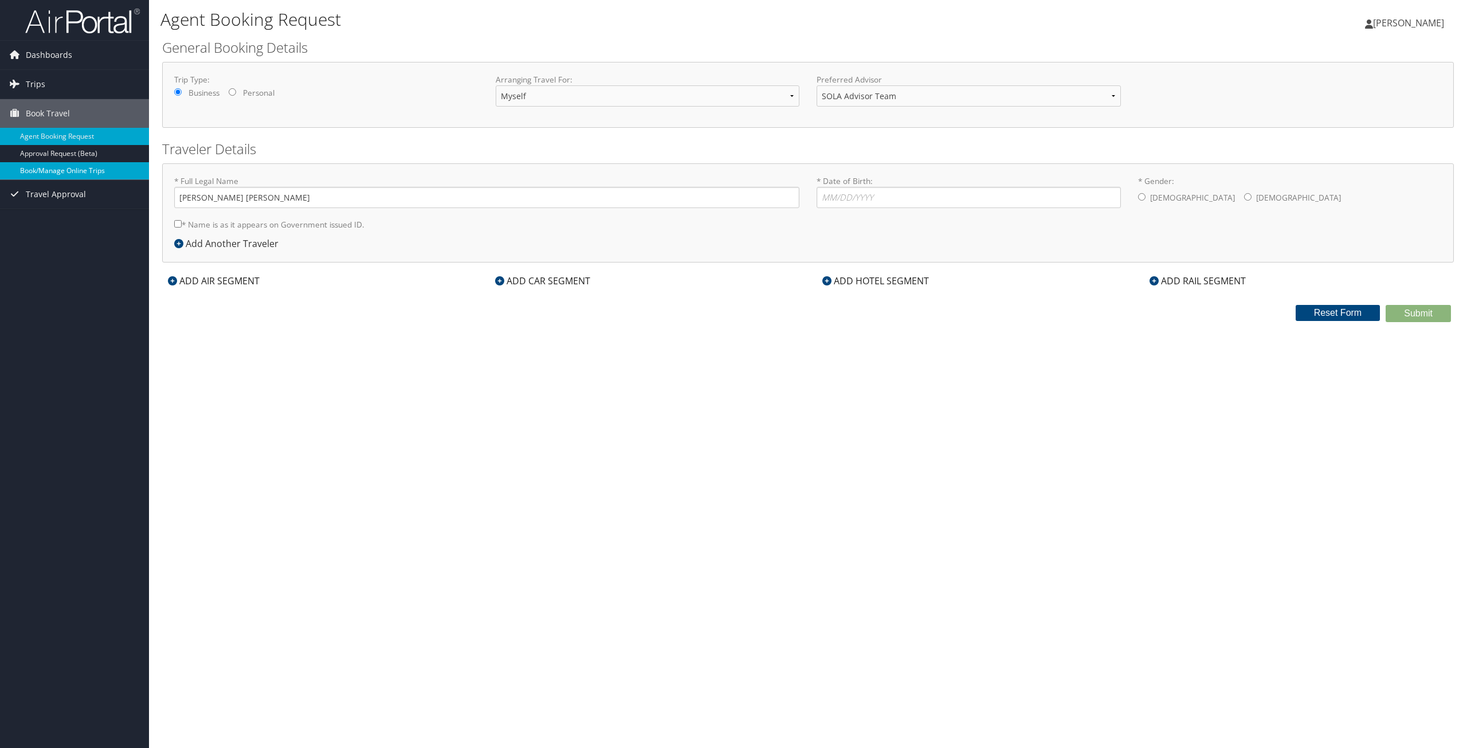
click at [38, 168] on link "Book/Manage Online Trips" at bounding box center [74, 170] width 149 height 17
